Goal: Task Accomplishment & Management: Complete application form

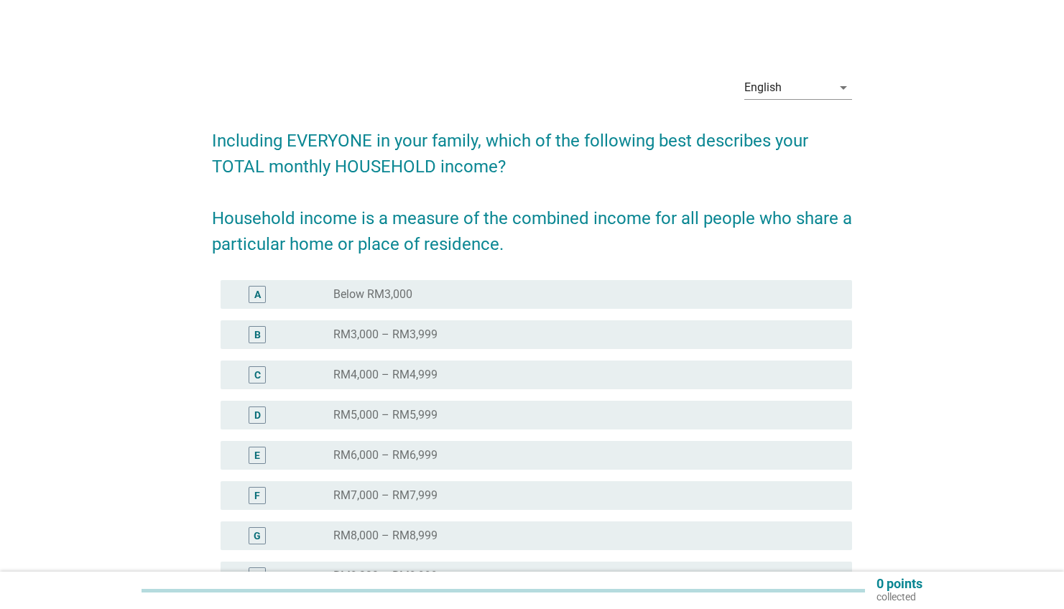
scroll to position [149, 0]
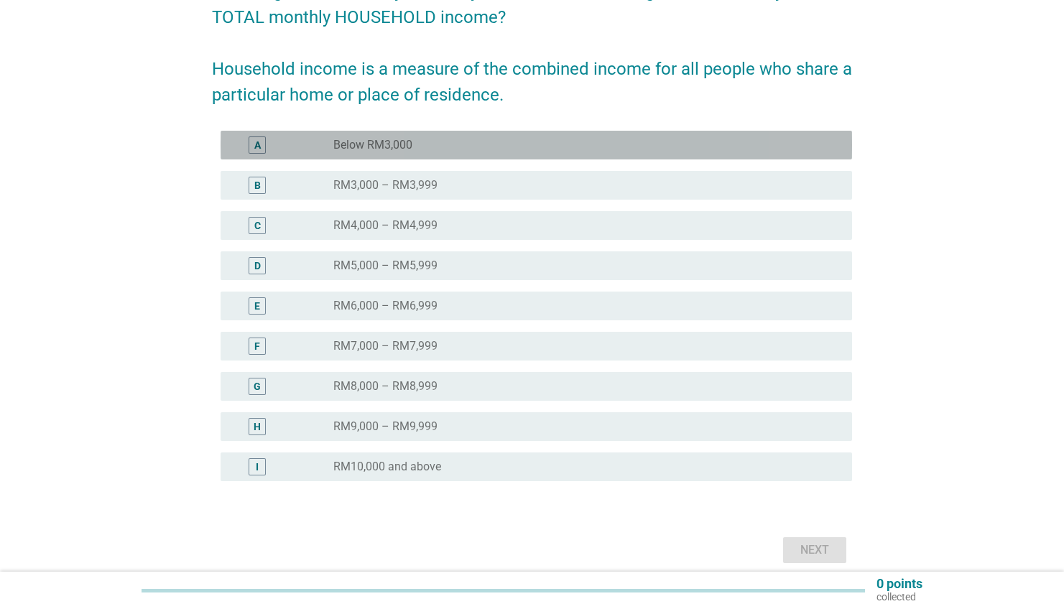
click at [463, 152] on div "radio_button_unchecked Below RM3,000" at bounding box center [586, 144] width 507 height 17
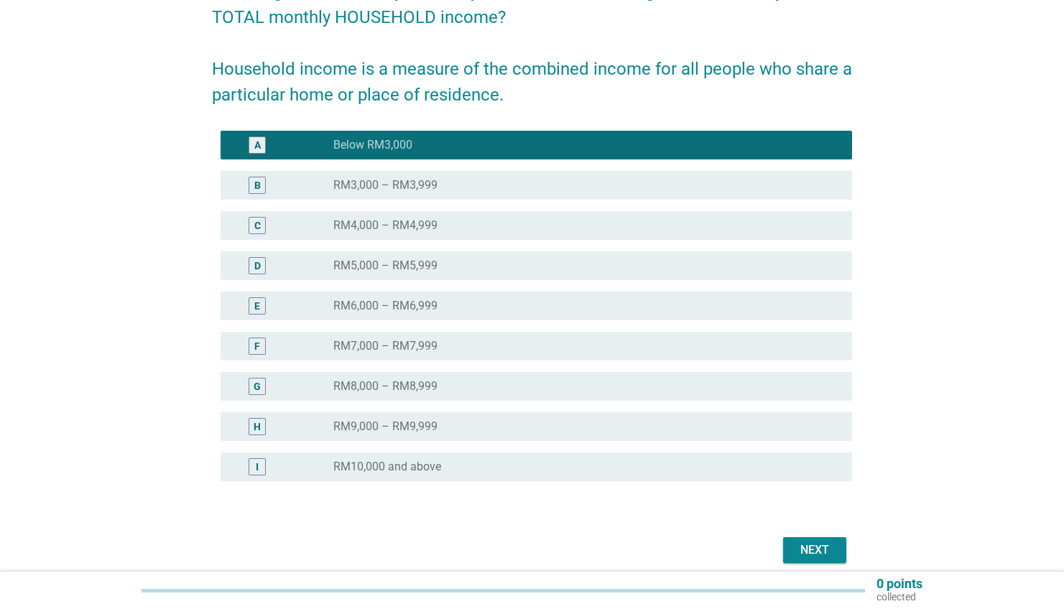
click at [823, 549] on div "Next" at bounding box center [814, 549] width 40 height 17
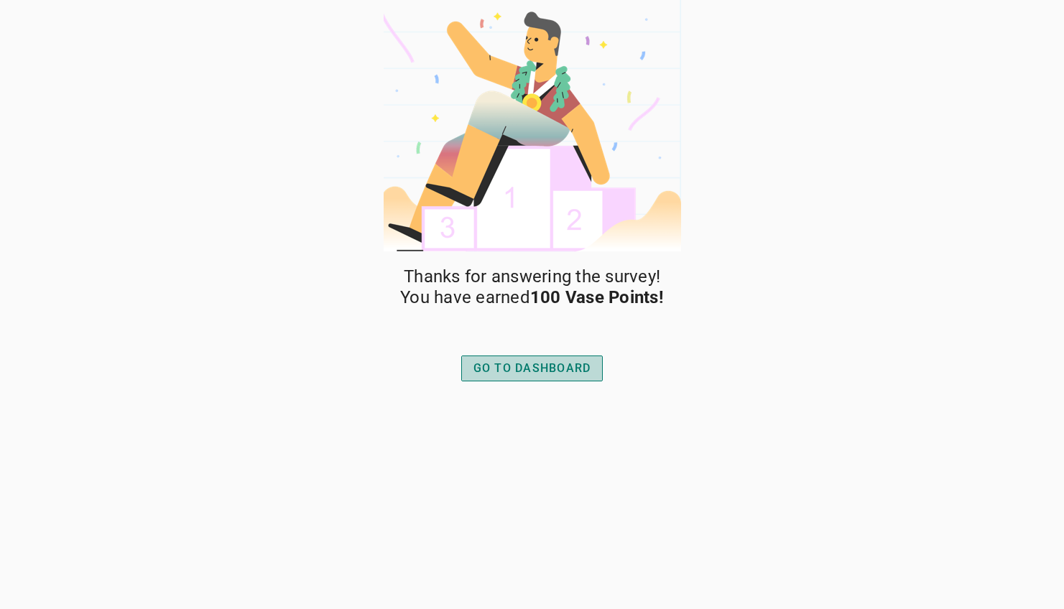
click at [555, 365] on div "GO TO DASHBOARD" at bounding box center [532, 368] width 118 height 17
click at [559, 366] on div "GO TO DASHBOARD" at bounding box center [532, 368] width 118 height 17
